Goal: Transaction & Acquisition: Subscribe to service/newsletter

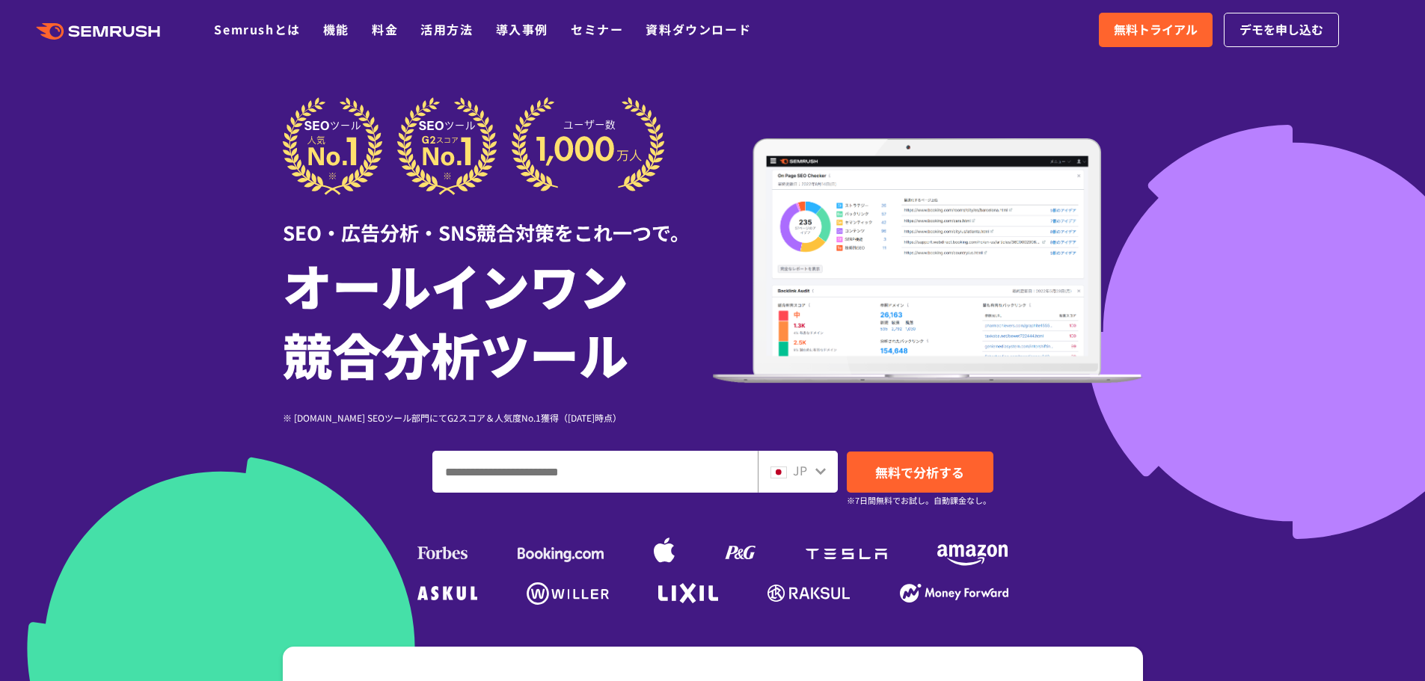
click at [98, 36] on icon ".cls {fill: #FF642D;}" at bounding box center [99, 31] width 169 height 16
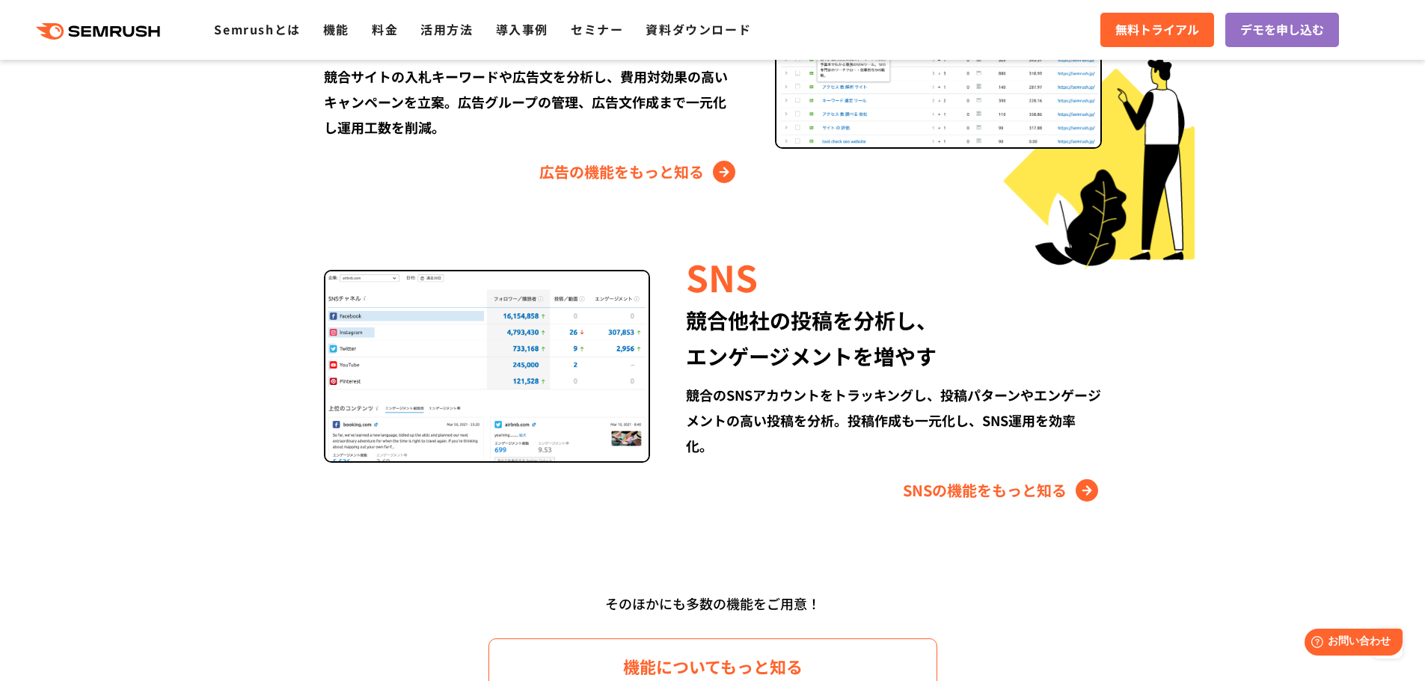
scroll to position [2094, 0]
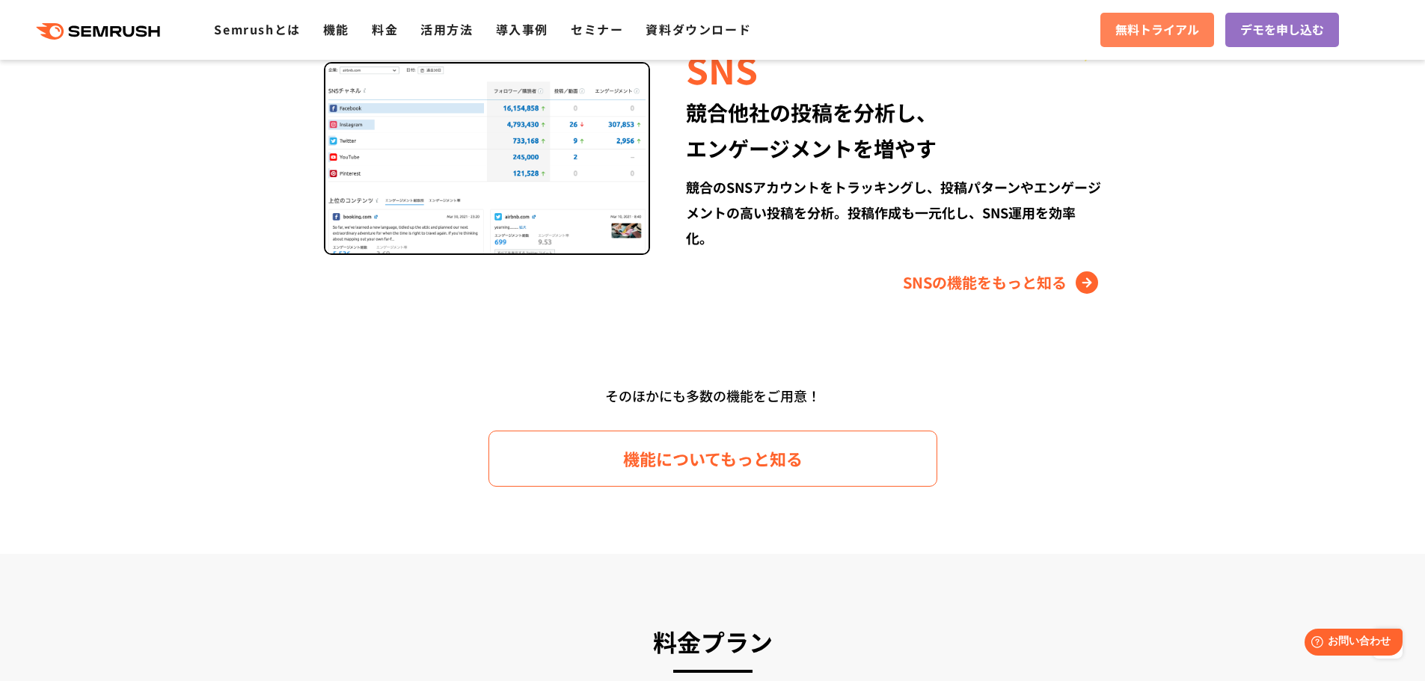
click at [1140, 35] on span "無料トライアル" at bounding box center [1157, 29] width 84 height 19
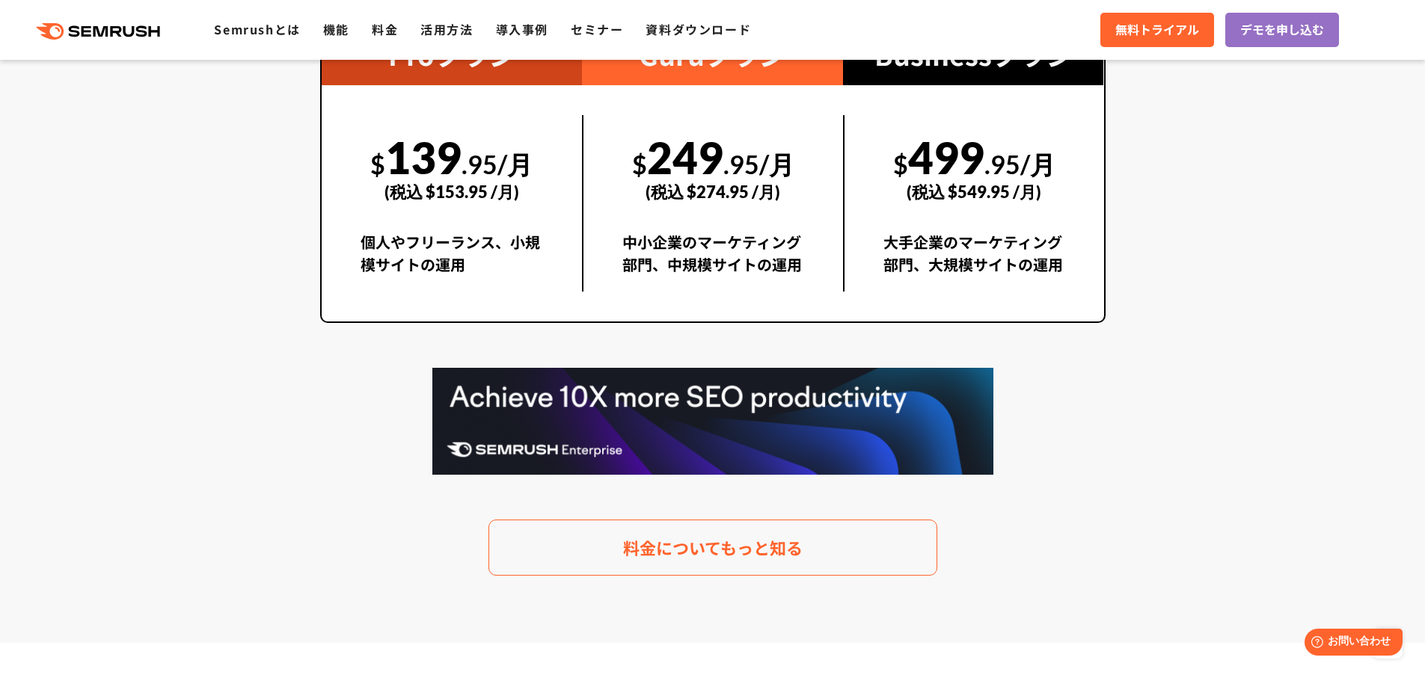
scroll to position [3141, 0]
